Goal: Information Seeking & Learning: Compare options

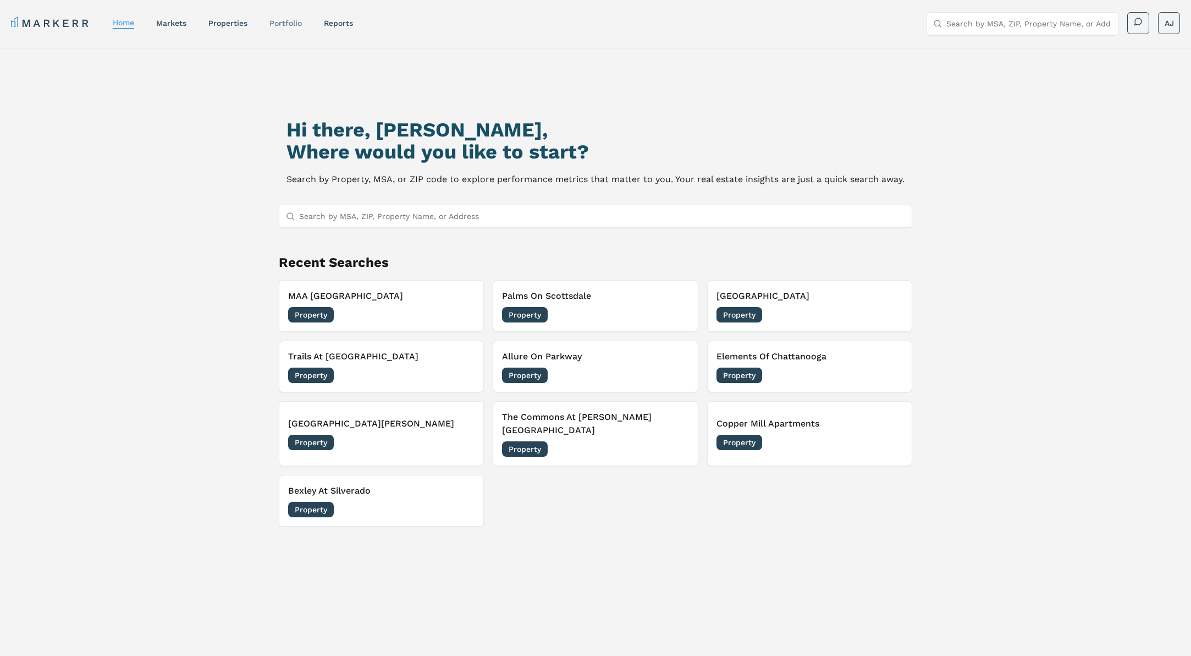
click at [283, 28] on div "Portfolio" at bounding box center [286, 23] width 32 height 11
click at [287, 23] on link "Portfolio" at bounding box center [286, 23] width 32 height 9
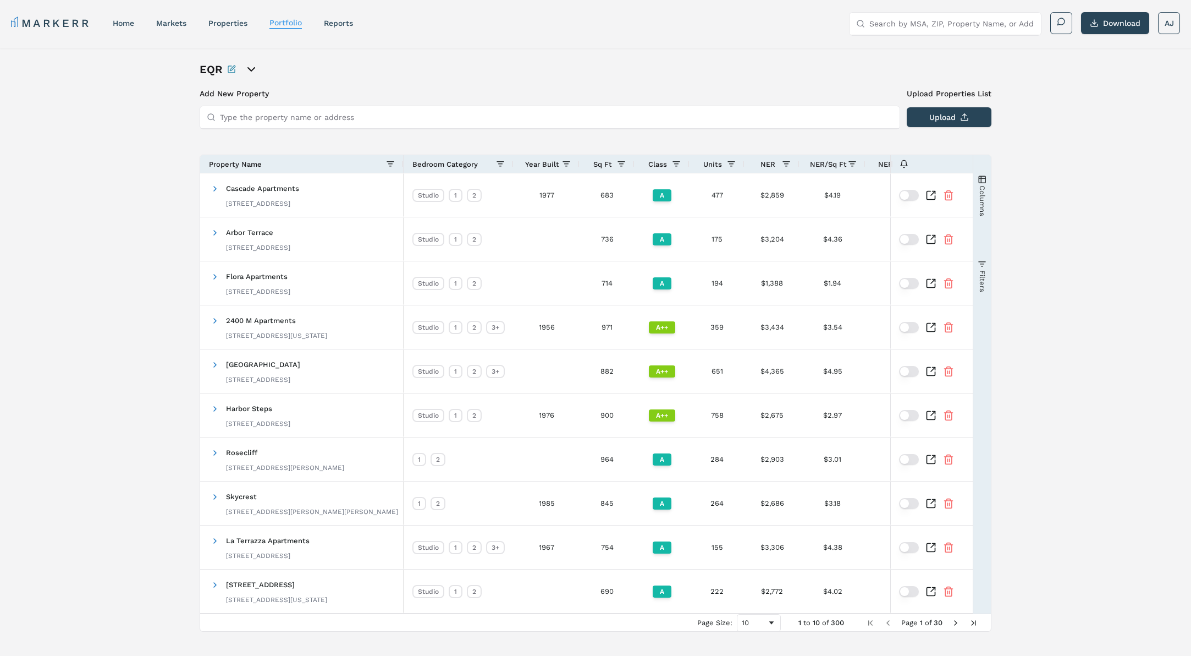
click at [546, 161] on span "Year Built" at bounding box center [542, 164] width 34 height 8
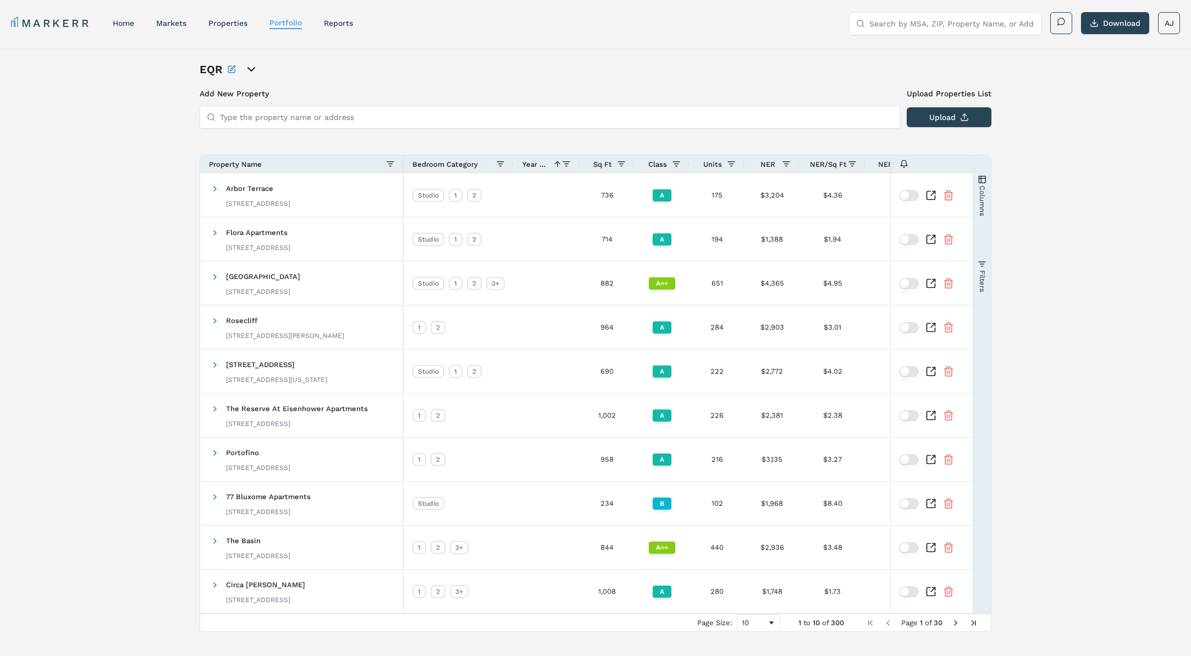
click at [545, 163] on span "Year Built" at bounding box center [536, 164] width 26 height 8
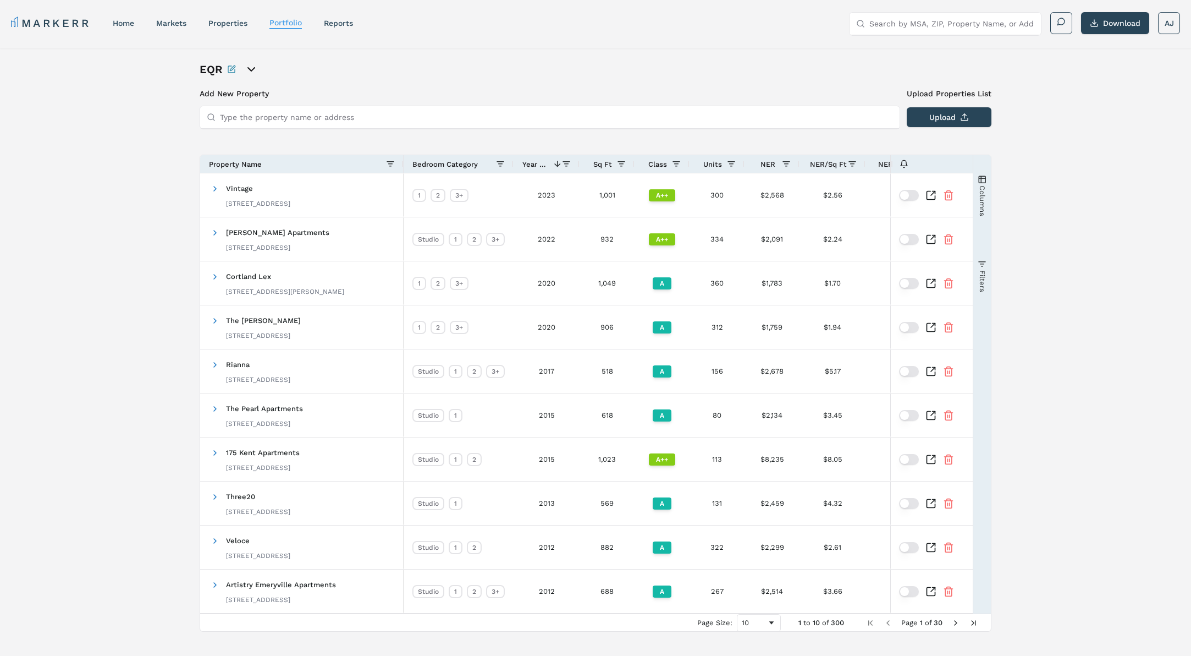
click at [604, 165] on span "Sq Ft" at bounding box center [602, 164] width 19 height 8
click at [0, 0] on span at bounding box center [0, 0] width 0 height 0
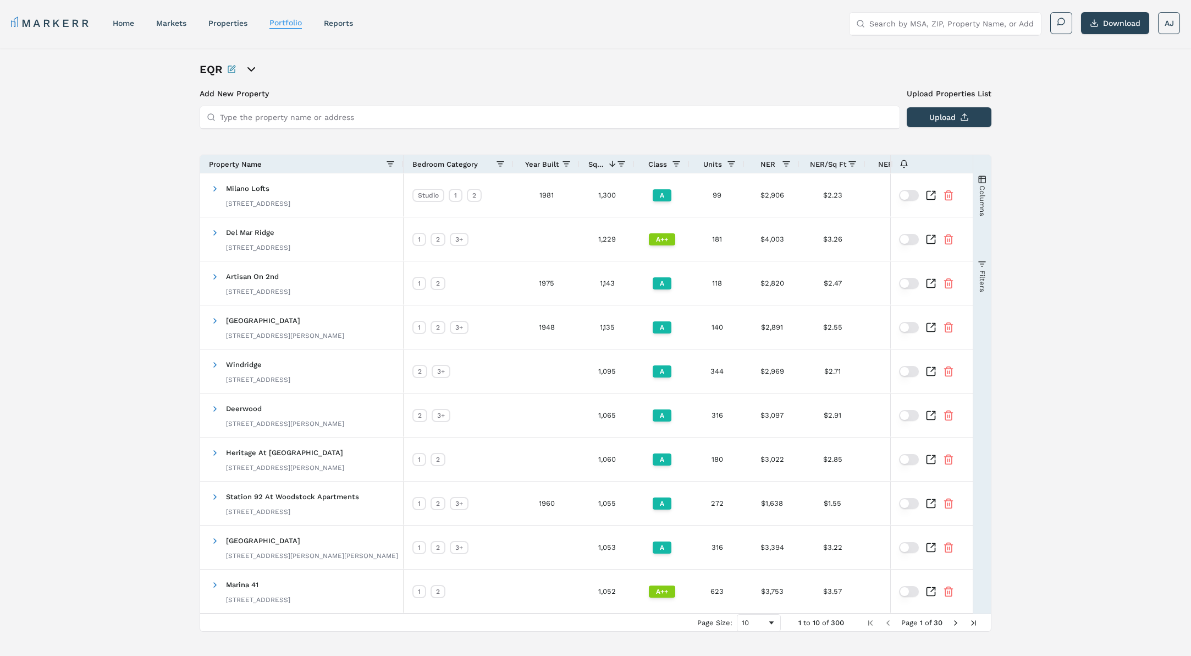
click at [540, 162] on span "Year Built" at bounding box center [542, 164] width 34 height 8
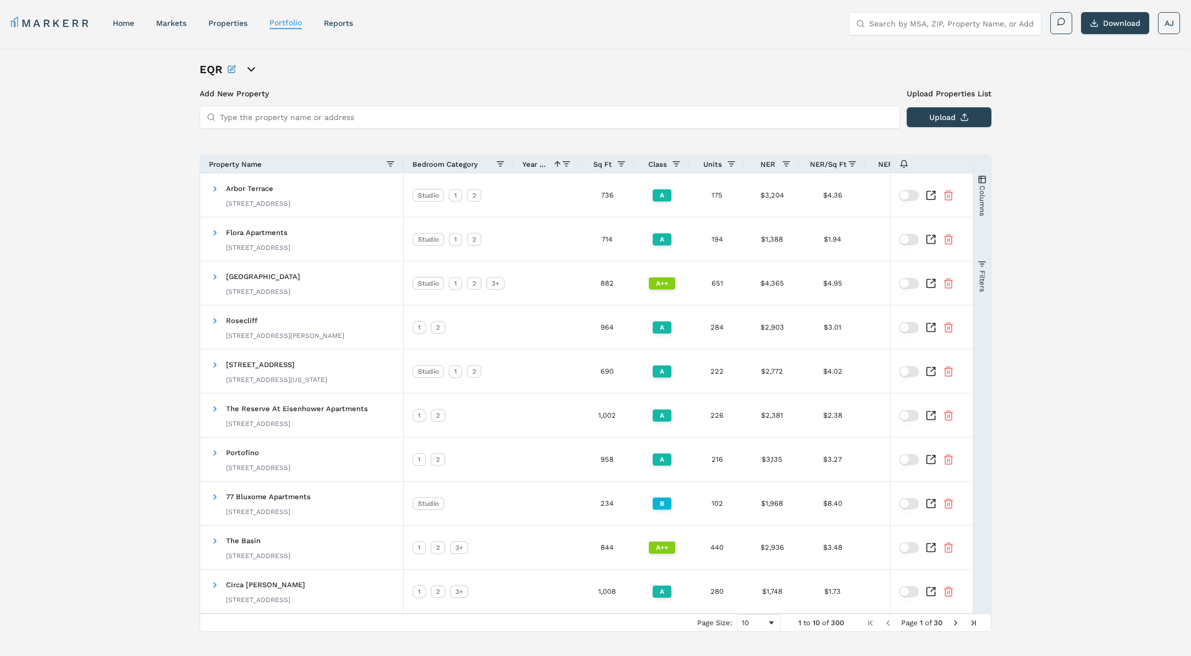
click at [540, 162] on span "Year Built" at bounding box center [536, 164] width 26 height 8
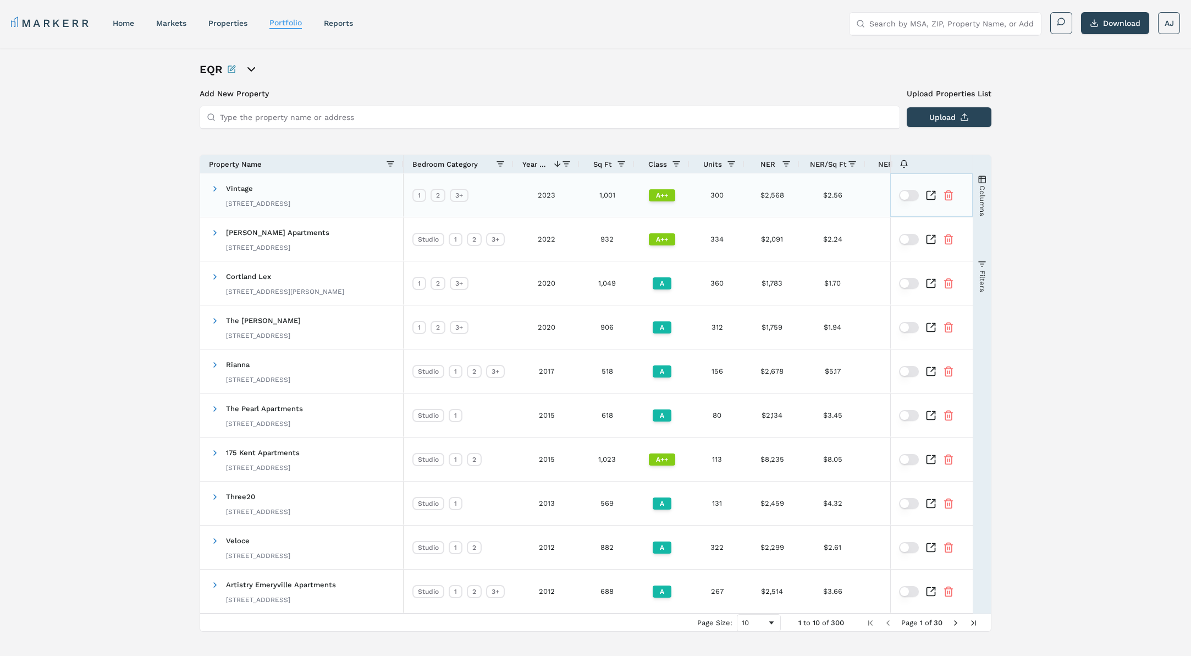
click at [929, 199] on icon "Inspect Comparable" at bounding box center [931, 195] width 11 height 11
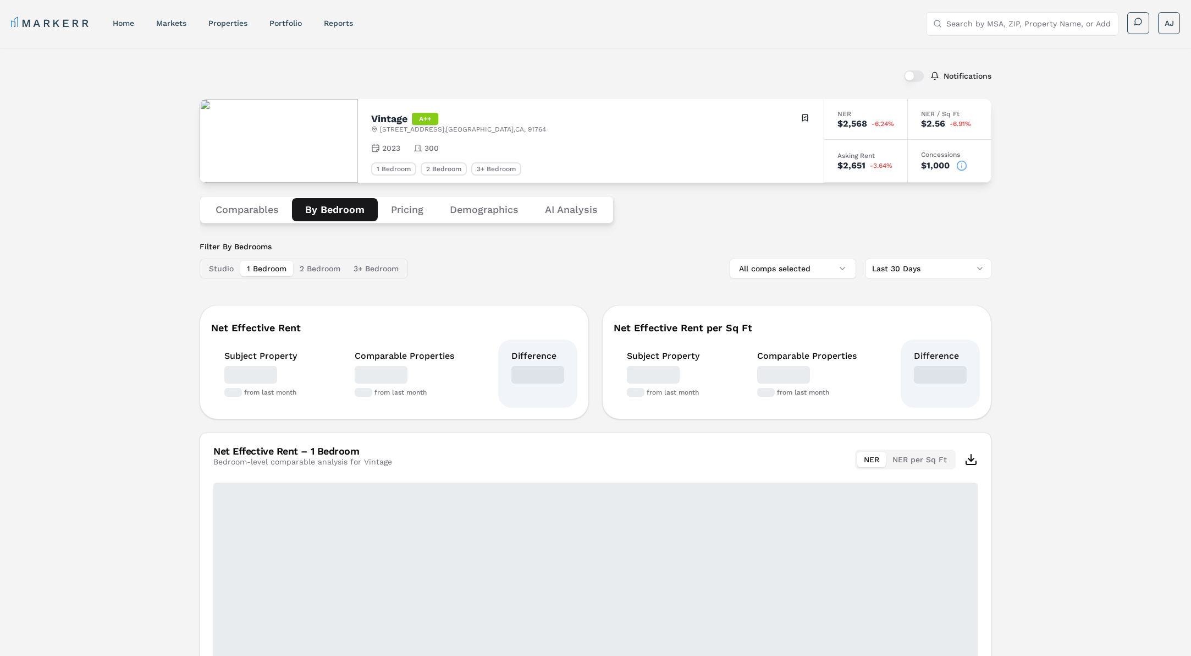
click at [349, 210] on button "By Bedroom" at bounding box center [335, 209] width 86 height 23
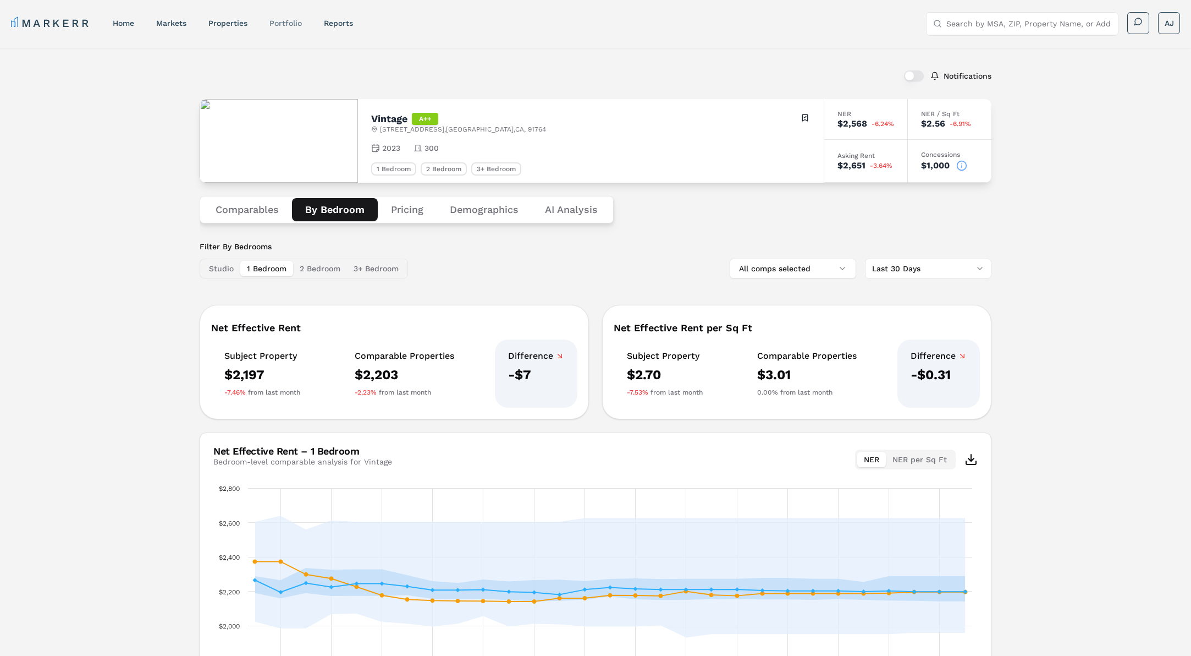
click at [281, 21] on link "Portfolio" at bounding box center [286, 23] width 32 height 9
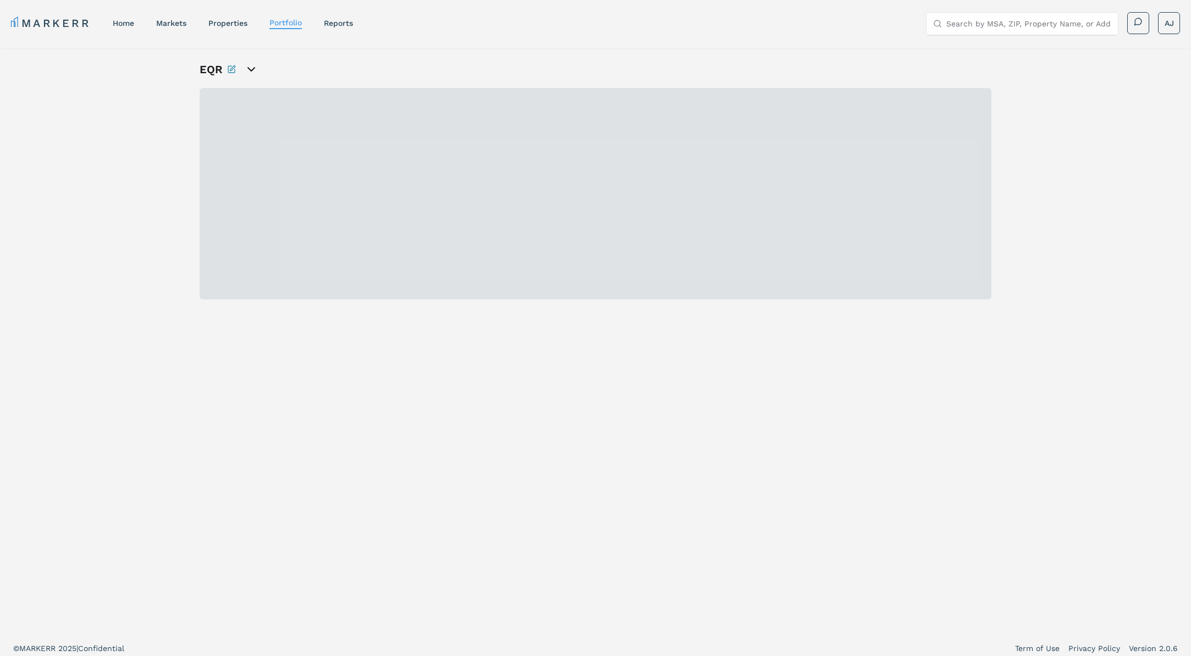
click at [981, 24] on input "Search by MSA, ZIP, Property Name, or Address" at bounding box center [1029, 24] width 165 height 22
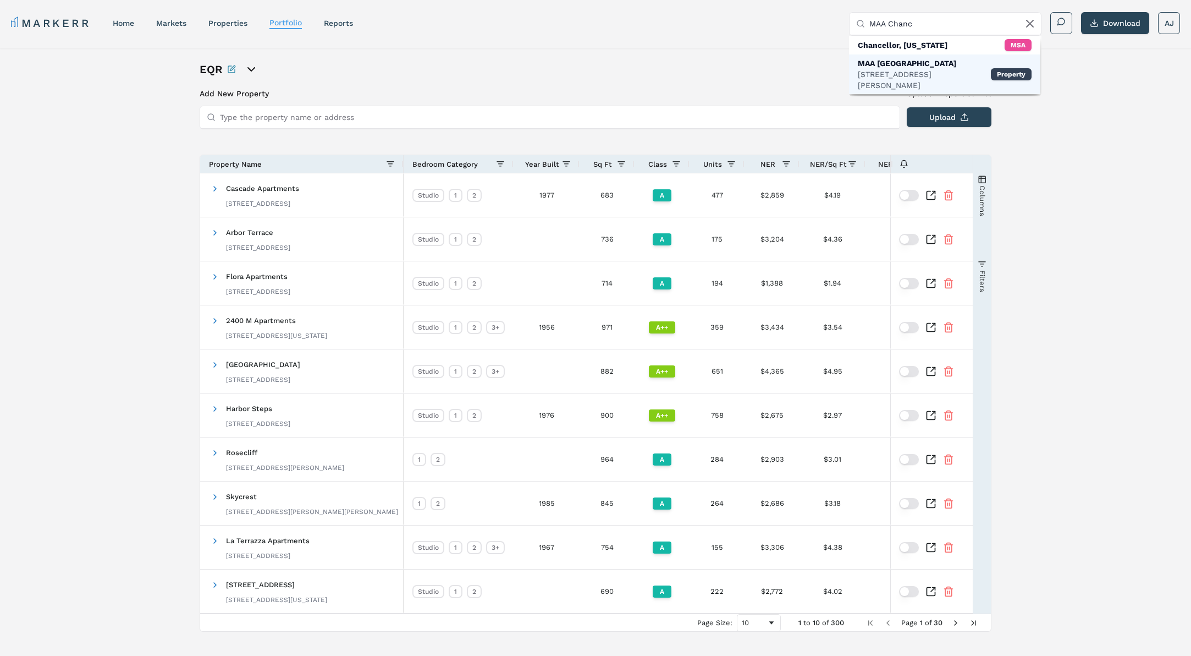
click at [915, 67] on div "MAA [GEOGRAPHIC_DATA]" at bounding box center [924, 63] width 133 height 11
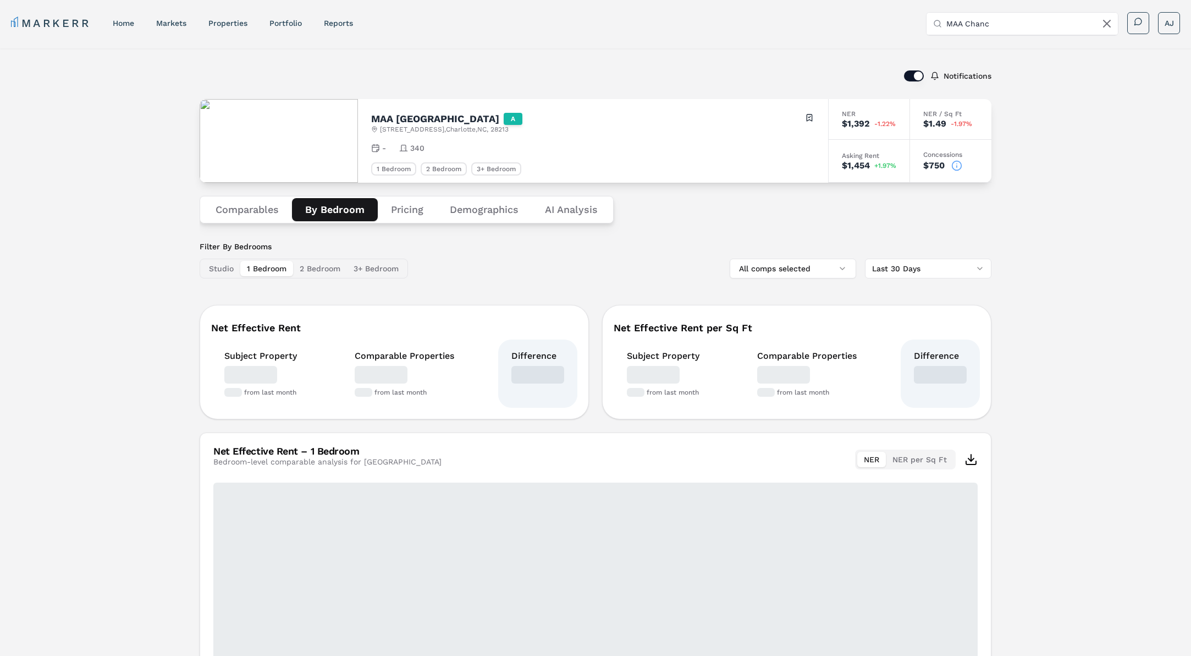
click at [340, 218] on button "By Bedroom" at bounding box center [335, 209] width 86 height 23
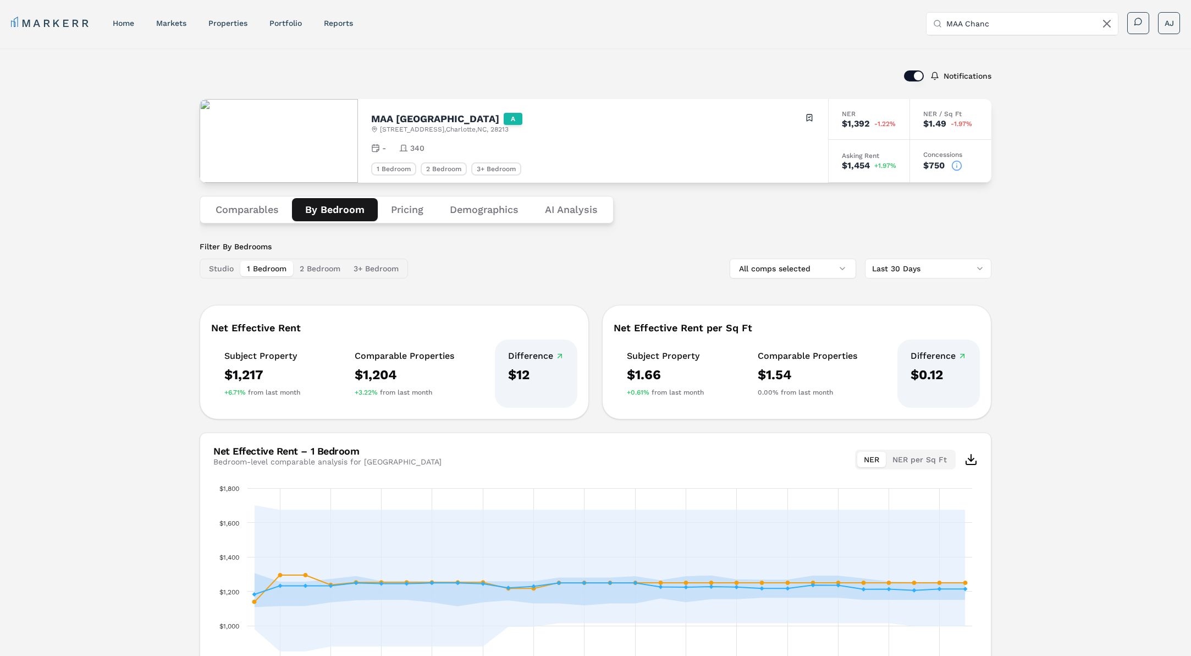
click at [969, 79] on label "Notifications" at bounding box center [968, 76] width 48 height 8
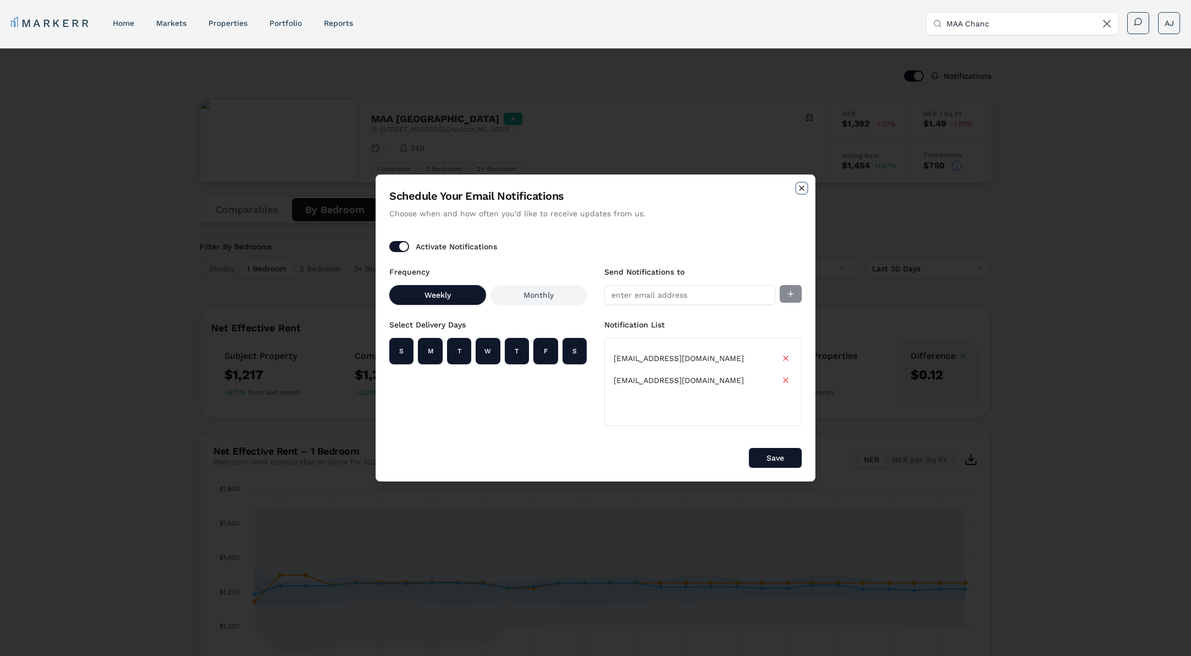
click at [800, 189] on icon "button" at bounding box center [802, 188] width 9 height 9
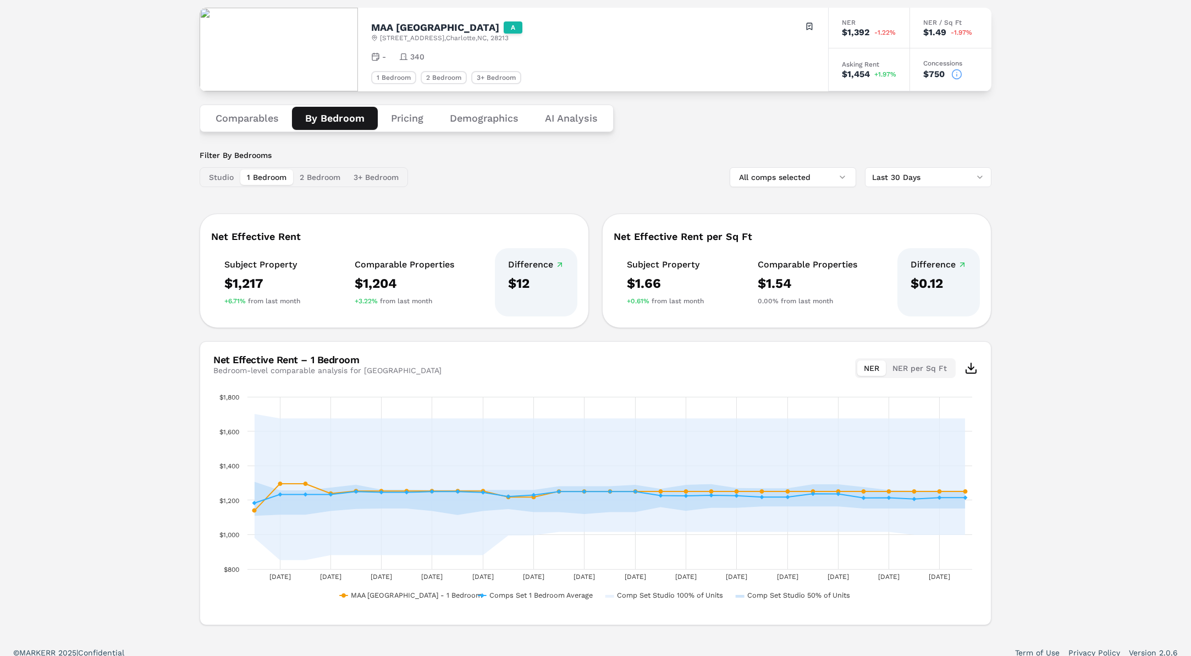
scroll to position [102, 0]
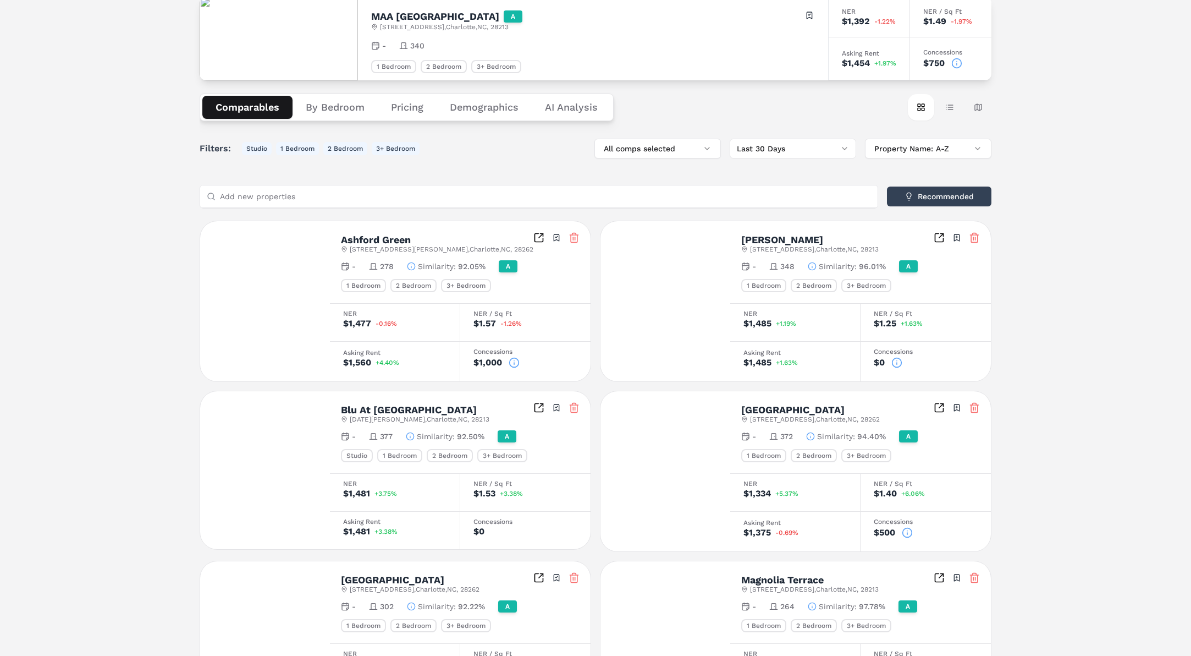
drag, startPoint x: 228, startPoint y: 106, endPoint x: 253, endPoint y: 130, distance: 35.4
click at [228, 106] on button "Comparables" at bounding box center [247, 107] width 90 height 23
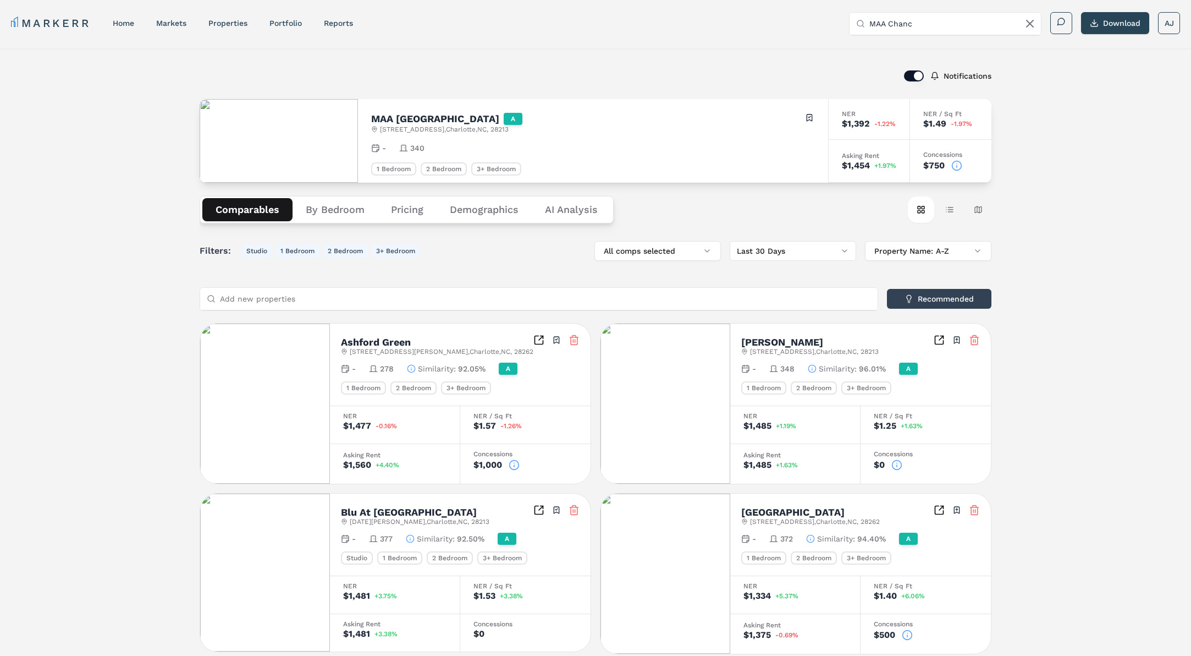
click at [295, 140] on img at bounding box center [279, 141] width 158 height 84
click at [410, 122] on h2 "MAA [GEOGRAPHIC_DATA]" at bounding box center [435, 119] width 128 height 10
click at [383, 119] on h2 "MAA [GEOGRAPHIC_DATA]" at bounding box center [435, 119] width 128 height 10
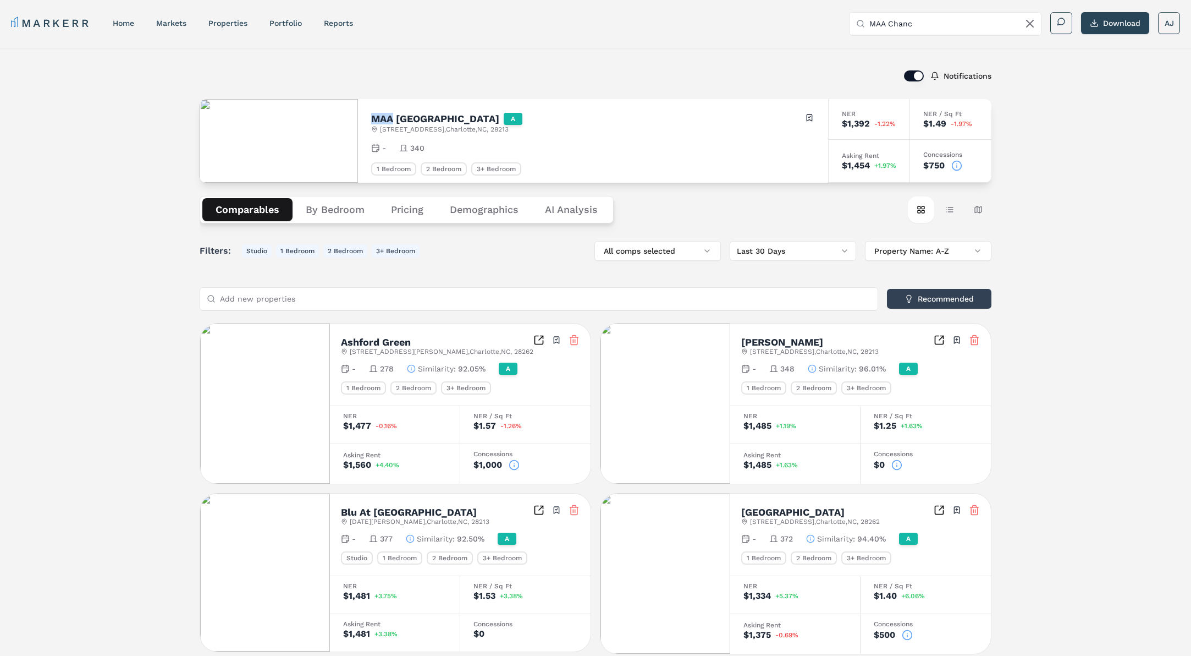
copy h2 "MAA"
click at [907, 21] on input "MAA Chanc" at bounding box center [952, 24] width 165 height 22
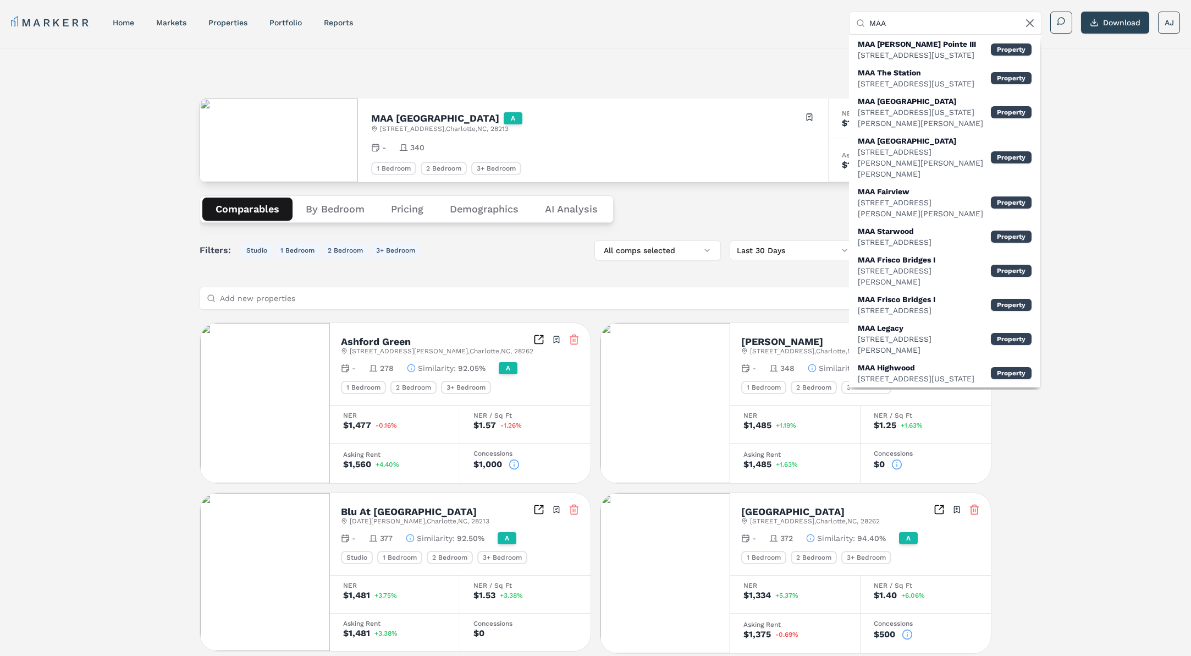
click at [916, 52] on div "[STREET_ADDRESS][US_STATE]" at bounding box center [917, 55] width 118 height 11
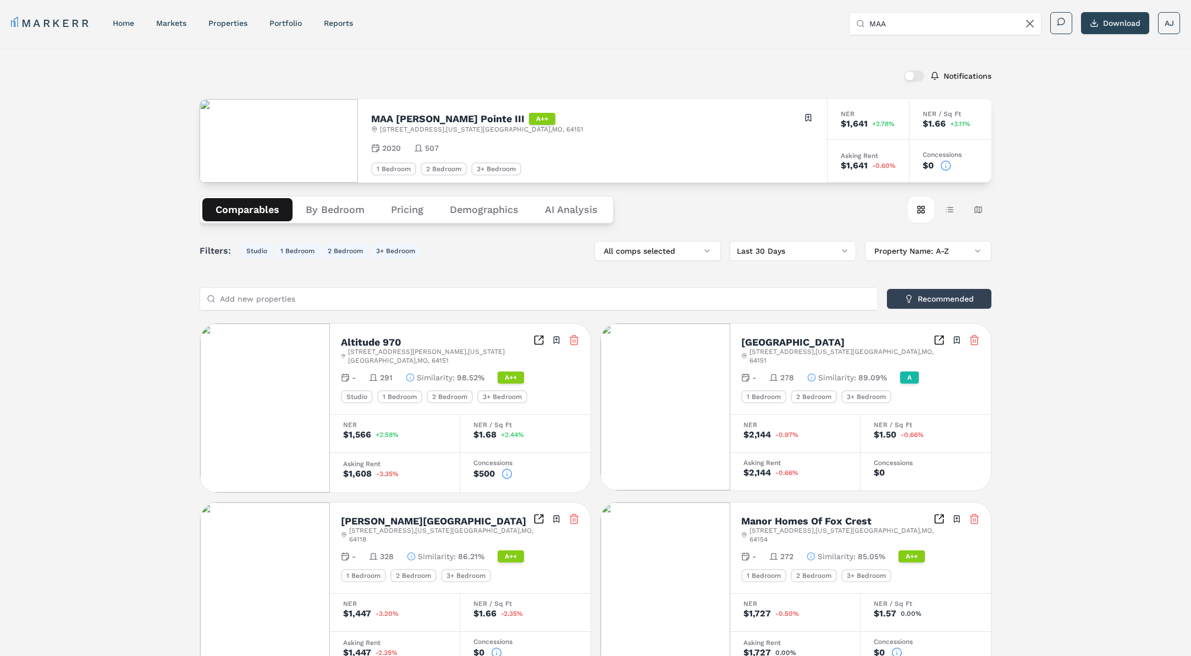
click at [924, 24] on input "MAA" at bounding box center [952, 24] width 165 height 22
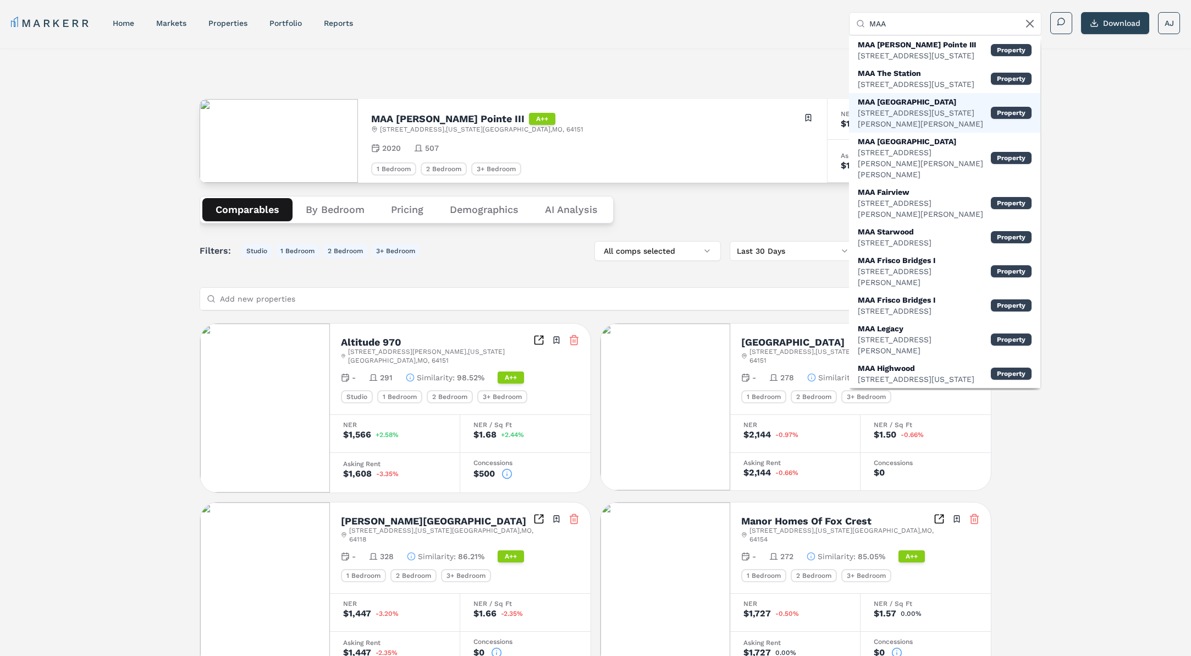
click at [903, 104] on div "MAA [GEOGRAPHIC_DATA]" at bounding box center [924, 101] width 133 height 11
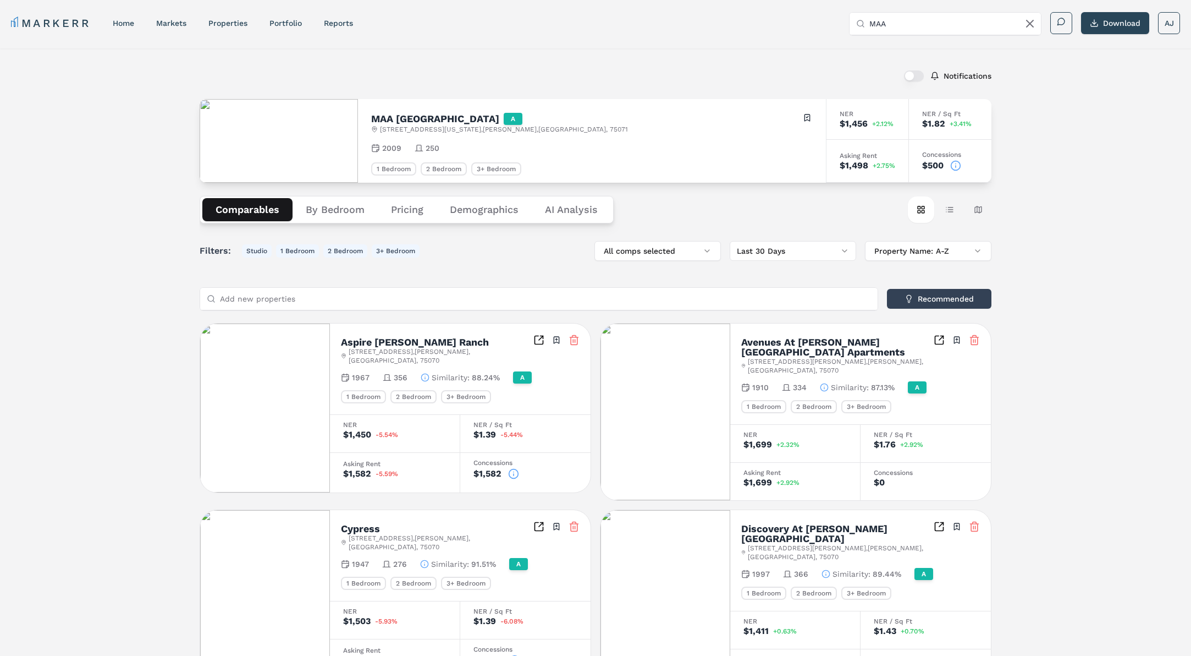
click at [938, 29] on input "MAA" at bounding box center [952, 24] width 165 height 22
type input "M"
type input "MAA"
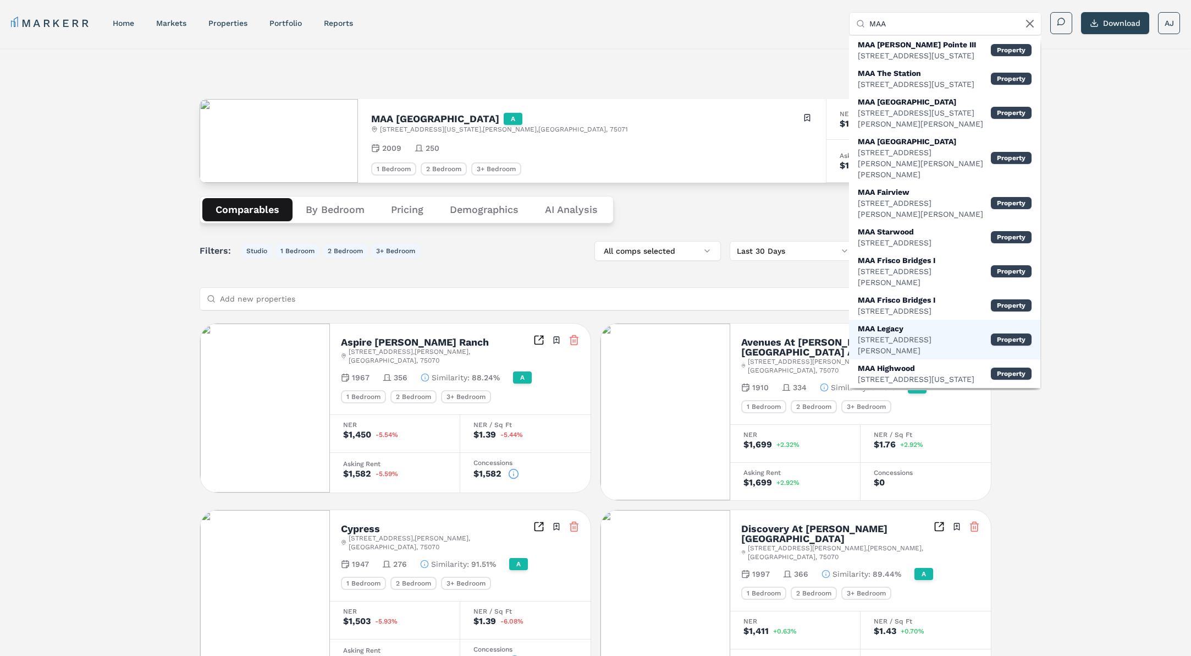
click at [900, 334] on div "[STREET_ADDRESS][PERSON_NAME]" at bounding box center [924, 345] width 133 height 22
